Goal: Use online tool/utility: Utilize a website feature to perform a specific function

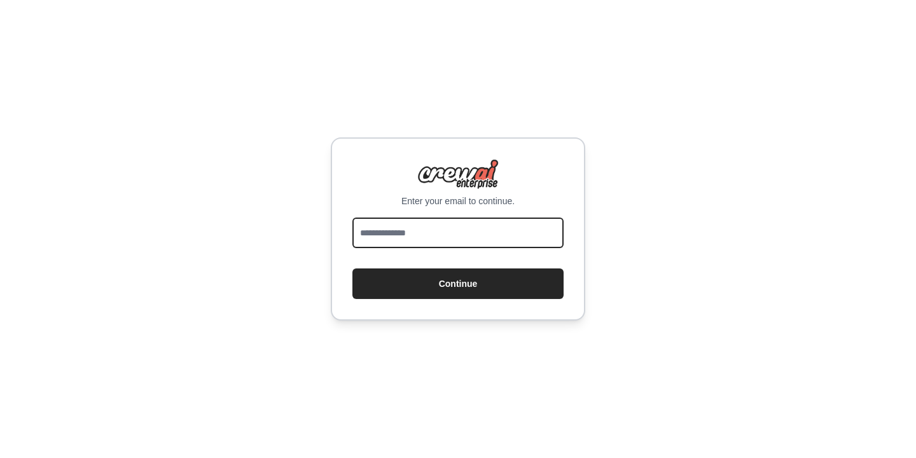
click at [415, 227] on input "email" at bounding box center [457, 233] width 211 height 31
type input "**********"
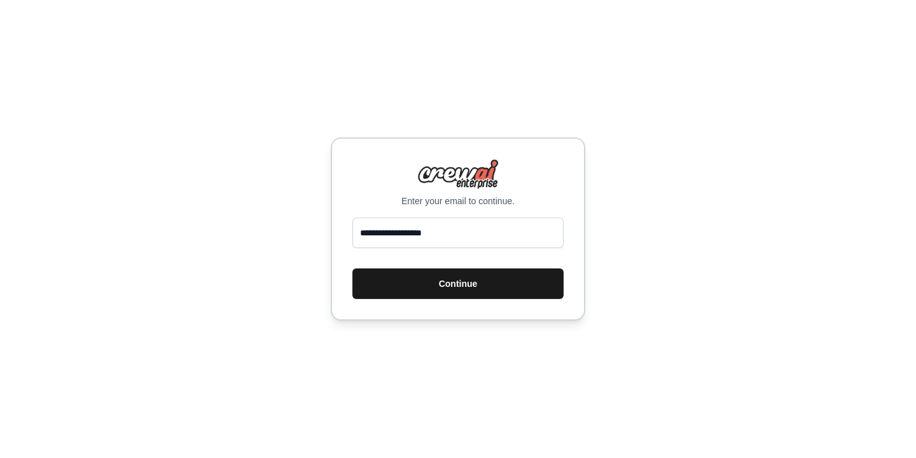
click at [457, 285] on button "Continue" at bounding box center [457, 283] width 211 height 31
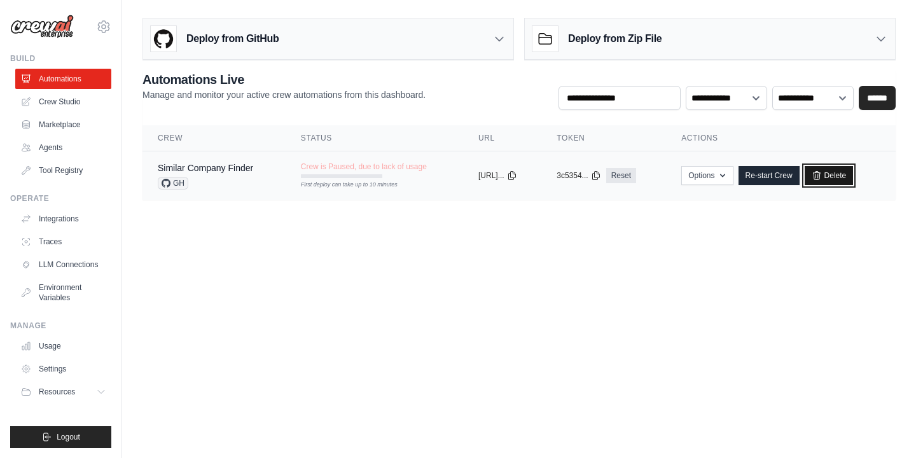
click at [839, 172] on link "Delete" at bounding box center [829, 175] width 49 height 19
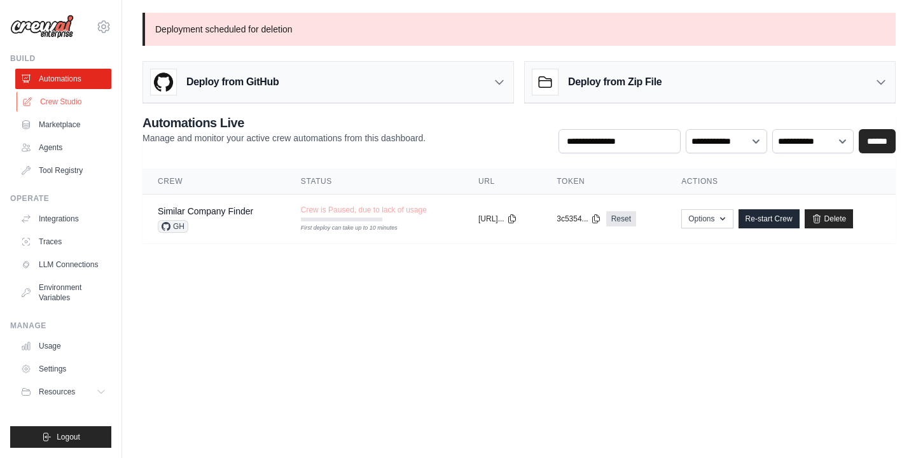
click at [58, 104] on link "Crew Studio" at bounding box center [65, 102] width 96 height 20
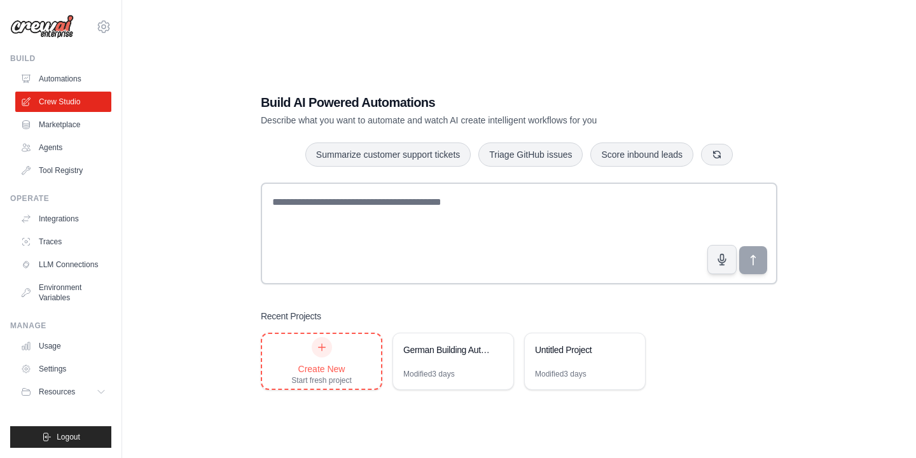
click at [321, 351] on icon at bounding box center [322, 347] width 10 height 10
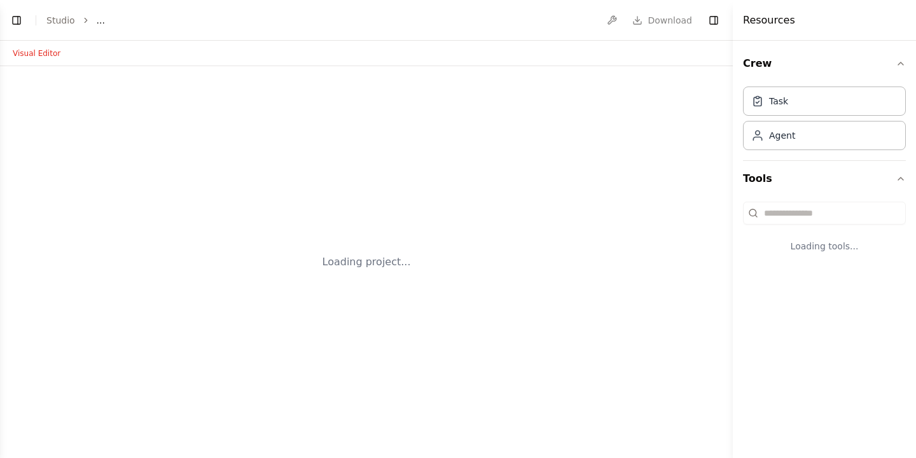
select select "****"
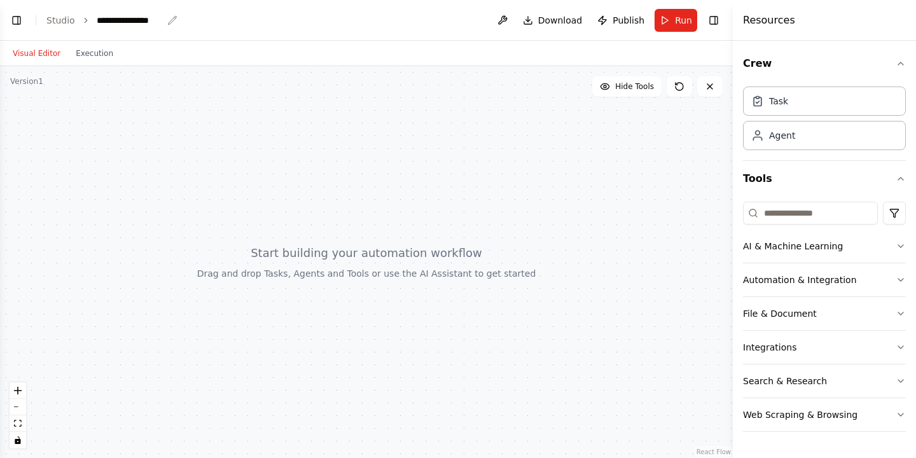
click at [128, 22] on div "**********" at bounding box center [130, 20] width 66 height 13
click at [153, 21] on div "**********" at bounding box center [144, 20] width 95 height 13
drag, startPoint x: 164, startPoint y: 20, endPoint x: 88, endPoint y: 13, distance: 76.1
click at [88, 13] on header "**********" at bounding box center [366, 20] width 733 height 41
click at [366, 124] on div at bounding box center [366, 262] width 733 height 392
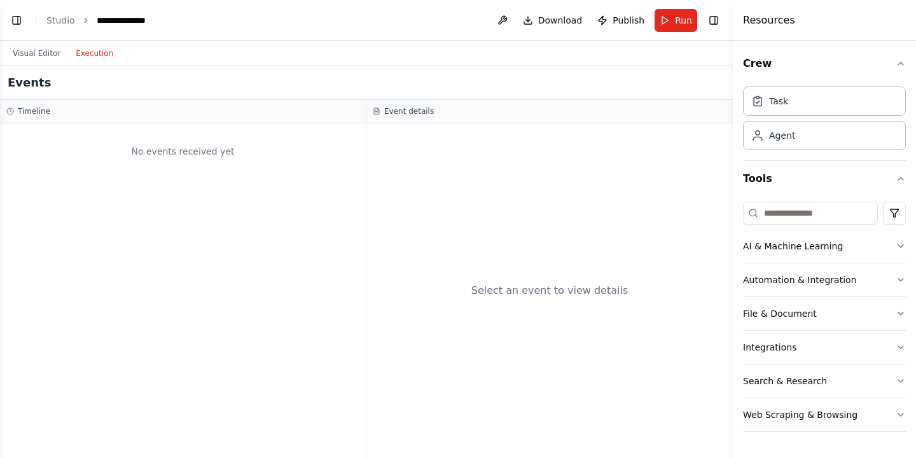
click at [94, 54] on button "Execution" at bounding box center [94, 53] width 53 height 15
click at [43, 53] on button "Visual Editor" at bounding box center [36, 53] width 63 height 15
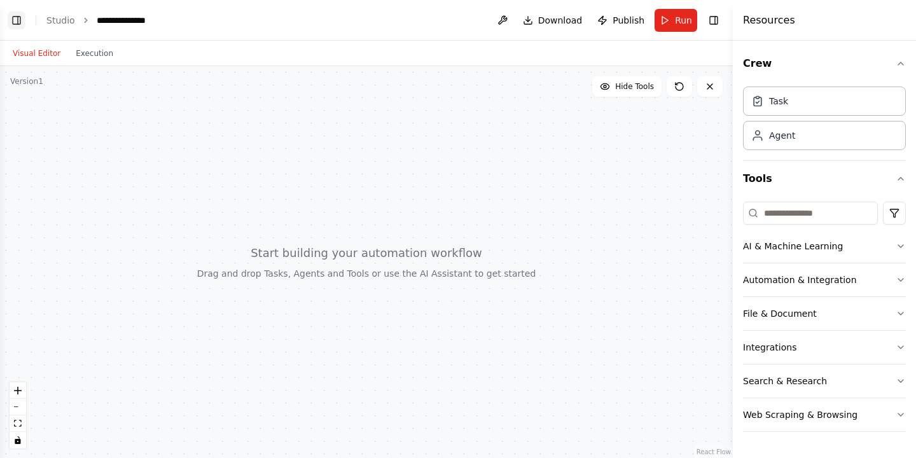
click at [20, 22] on button "Toggle Left Sidebar" at bounding box center [17, 20] width 18 height 18
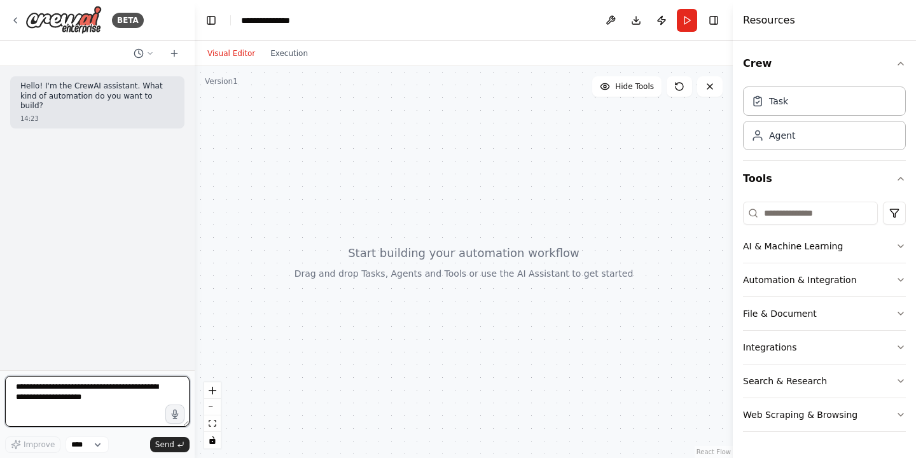
click at [28, 389] on textarea at bounding box center [97, 401] width 184 height 51
paste textarea "**********"
drag, startPoint x: 106, startPoint y: 415, endPoint x: 16, endPoint y: 384, distance: 95.6
click at [16, 384] on textarea at bounding box center [97, 401] width 184 height 51
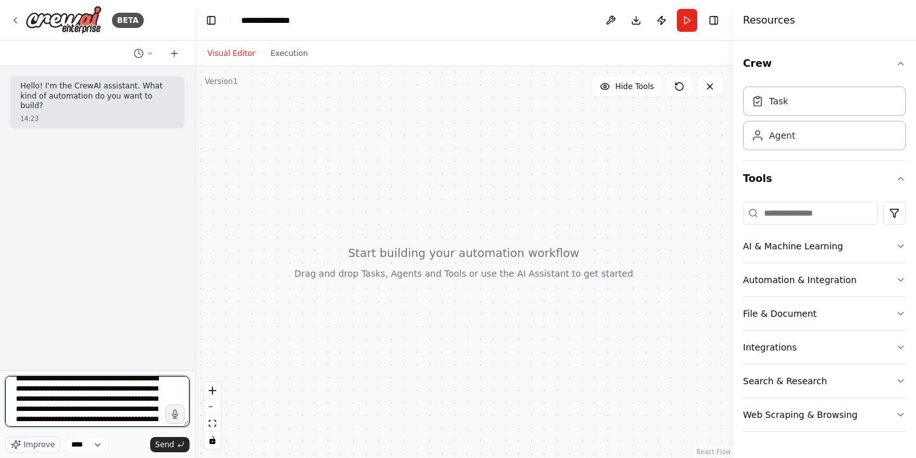
scroll to position [0, 0]
drag, startPoint x: 67, startPoint y: 400, endPoint x: 16, endPoint y: 357, distance: 66.4
click at [16, 357] on div "BETA Hello! I'm the CrewAI assistant. What kind of automation do you want to bu…" at bounding box center [97, 229] width 195 height 458
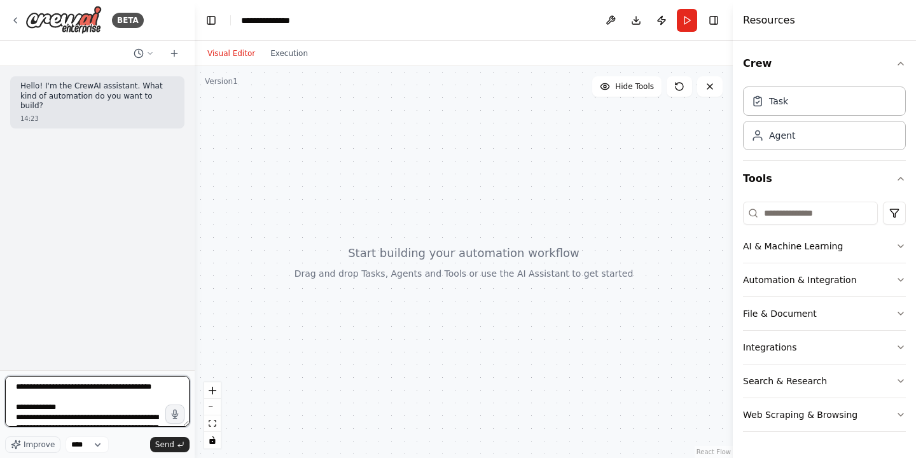
drag, startPoint x: 66, startPoint y: 407, endPoint x: 0, endPoint y: 380, distance: 71.4
click at [0, 380] on div "BETA Hello! I'm the CrewAI assistant. What kind of automation do you want to bu…" at bounding box center [97, 229] width 195 height 458
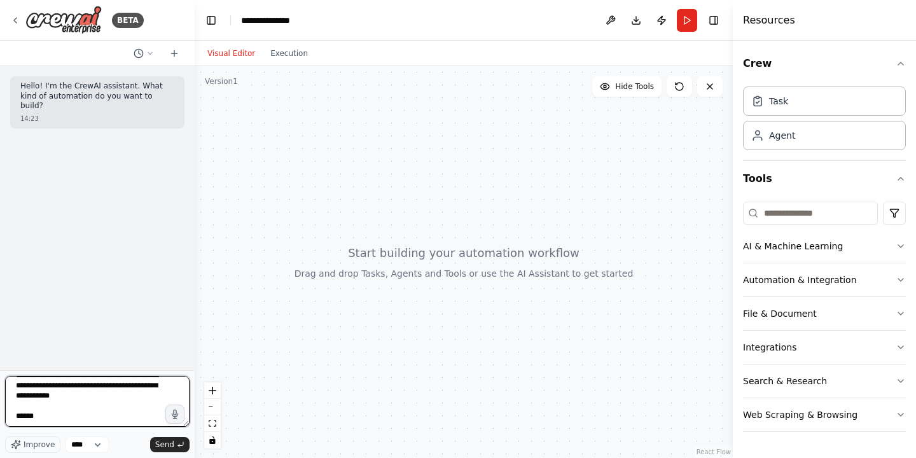
scroll to position [2043, 0]
drag, startPoint x: 119, startPoint y: 414, endPoint x: 0, endPoint y: 387, distance: 121.9
click at [0, 387] on div "BETA Hello! I'm the CrewAI assistant. What kind of automation do you want to bu…" at bounding box center [97, 229] width 195 height 458
drag, startPoint x: 74, startPoint y: 411, endPoint x: 6, endPoint y: 395, distance: 69.9
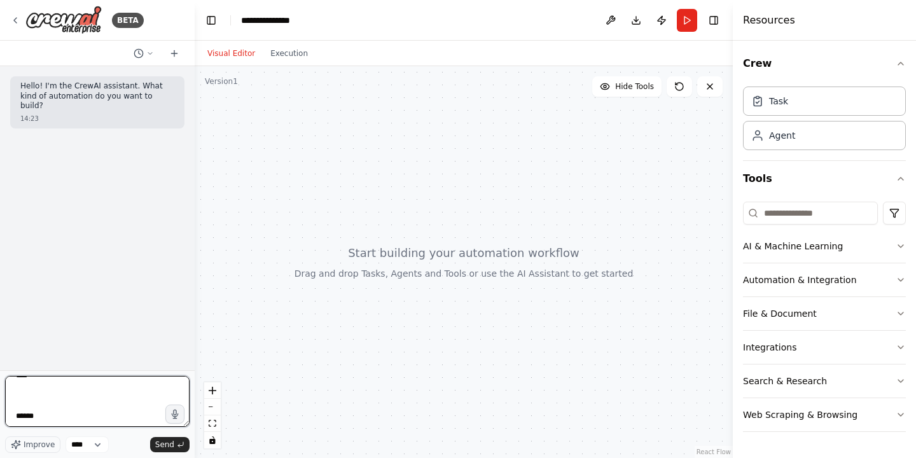
click at [6, 395] on textarea at bounding box center [97, 401] width 184 height 51
click at [35, 403] on textarea at bounding box center [97, 401] width 184 height 51
paste textarea "**********"
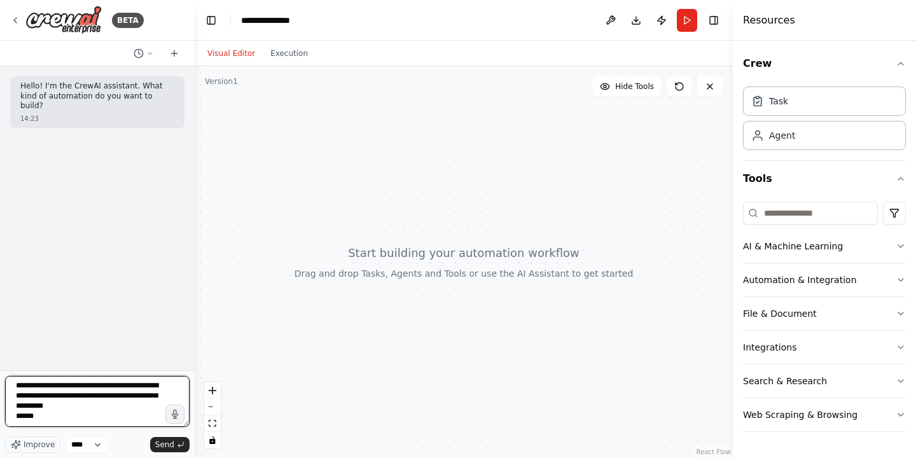
click at [50, 413] on textarea at bounding box center [97, 401] width 184 height 51
drag, startPoint x: 62, startPoint y: 387, endPoint x: 22, endPoint y: 388, distance: 40.1
click at [22, 388] on textarea at bounding box center [97, 401] width 184 height 51
click at [67, 405] on textarea at bounding box center [97, 401] width 184 height 51
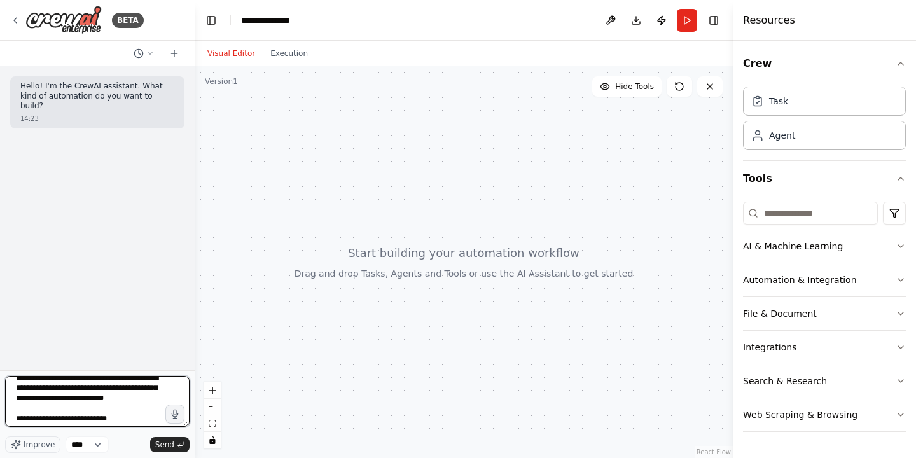
scroll to position [1062, 0]
type textarea "**********"
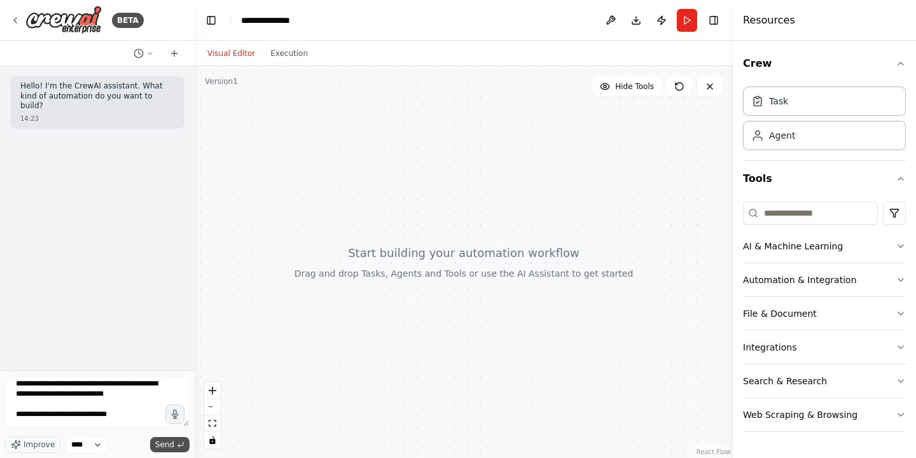
click at [170, 447] on span "Send" at bounding box center [164, 445] width 19 height 10
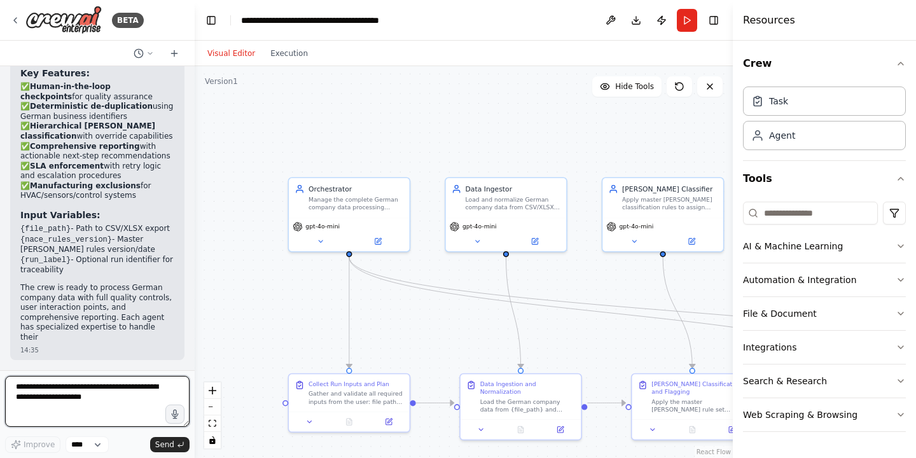
scroll to position [3474, 0]
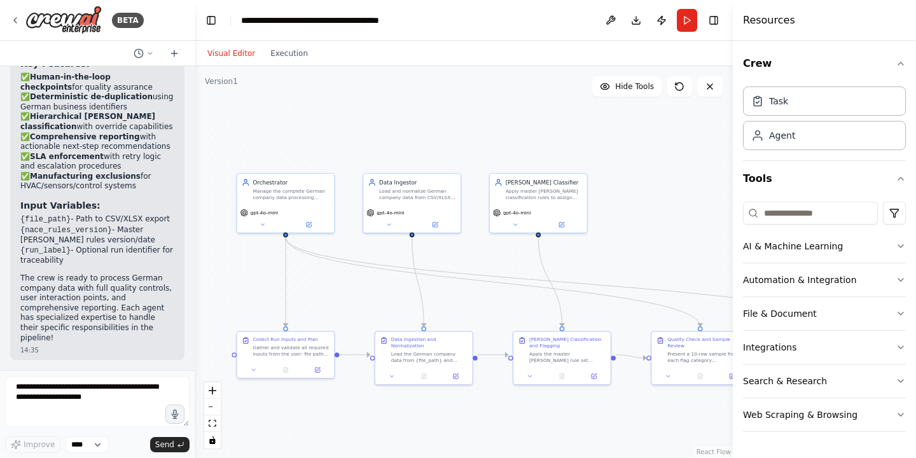
drag, startPoint x: 561, startPoint y: 320, endPoint x: 463, endPoint y: 289, distance: 102.6
click at [463, 289] on div ".deletable-edge-delete-btn { width: 20px; height: 20px; border: 0px solid #ffff…" at bounding box center [464, 262] width 538 height 392
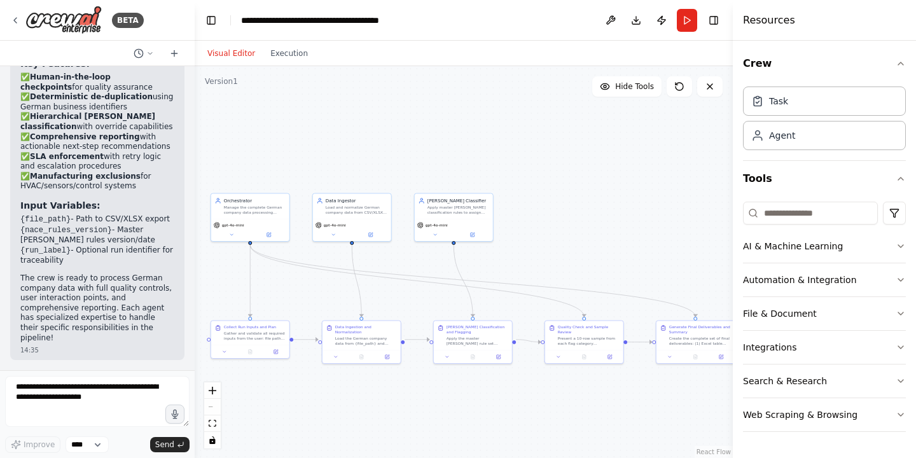
drag, startPoint x: 529, startPoint y: 401, endPoint x: 459, endPoint y: 399, distance: 70.0
click at [459, 399] on div ".deletable-edge-delete-btn { width: 20px; height: 20px; border: 0px solid #ffff…" at bounding box center [464, 262] width 538 height 392
click at [639, 22] on button "Download" at bounding box center [636, 20] width 20 height 23
click at [74, 388] on textarea at bounding box center [97, 401] width 184 height 51
type textarea "**********"
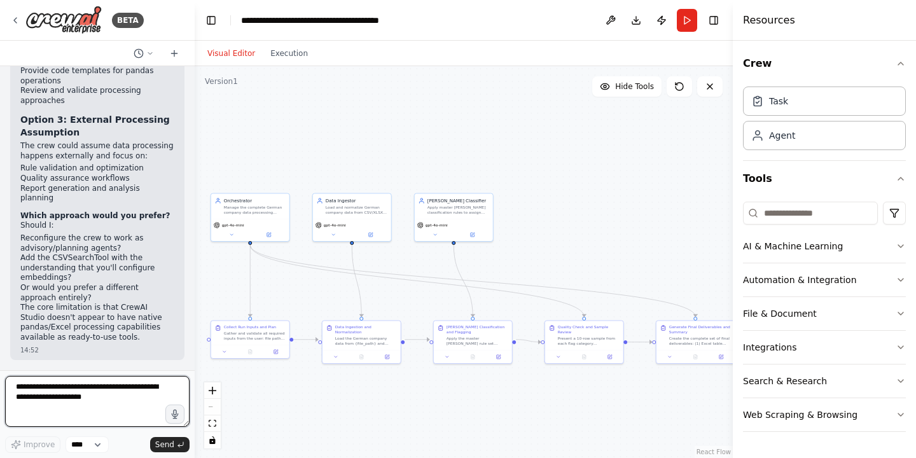
scroll to position [4501, 0]
type textarea "**********"
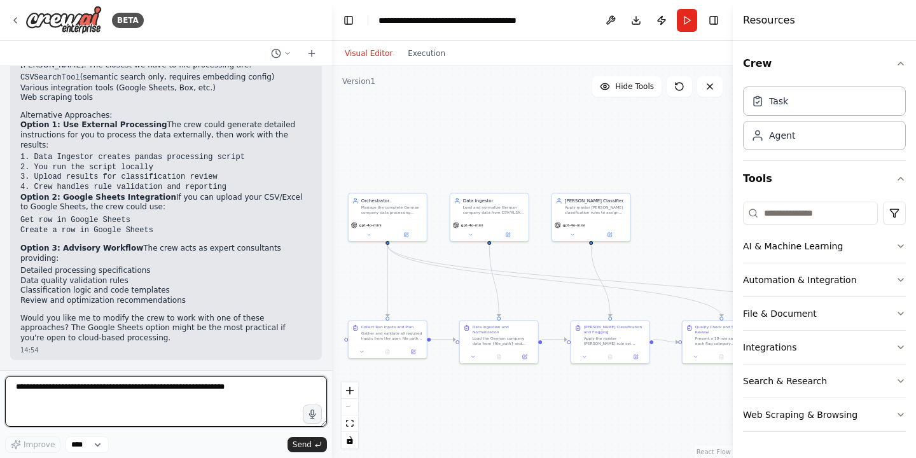
scroll to position [3586, 0]
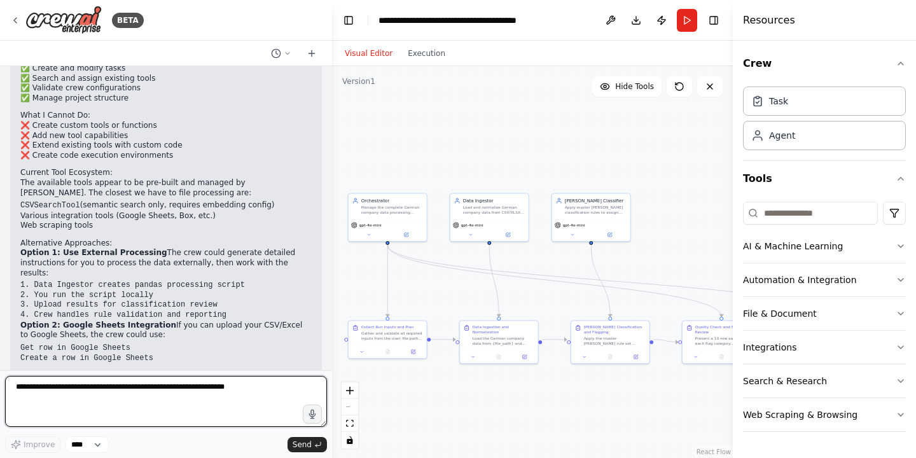
drag, startPoint x: 192, startPoint y: 249, endPoint x: 332, endPoint y: 284, distance: 144.3
click at [332, 284] on div "BETA Hello! I'm the CrewAI assistant. What kind of automation do you want to bu…" at bounding box center [458, 229] width 916 height 458
